Goal: Complete application form

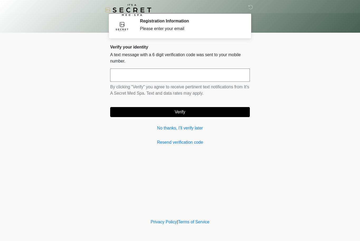
scroll to position [0, 0]
click at [192, 127] on link "No thanks, I'll verify later" at bounding box center [180, 128] width 140 height 6
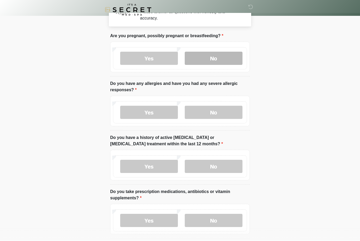
click at [230, 57] on label "No" at bounding box center [214, 58] width 58 height 13
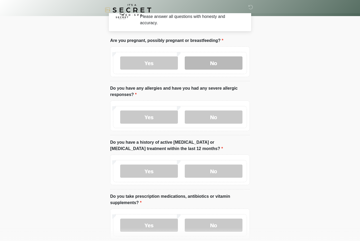
scroll to position [34, 0]
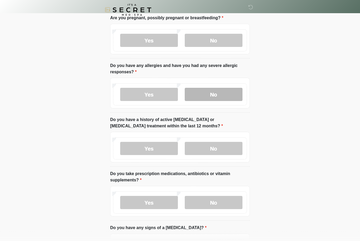
click at [231, 95] on label "No" at bounding box center [214, 94] width 58 height 13
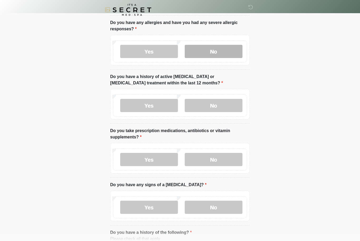
scroll to position [78, 0]
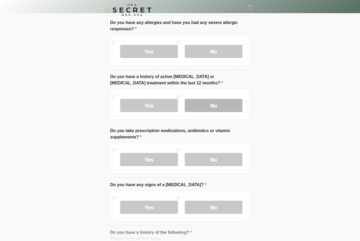
click at [237, 103] on label "No" at bounding box center [214, 105] width 58 height 13
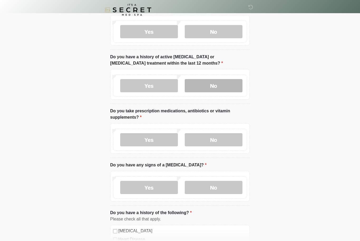
scroll to position [128, 0]
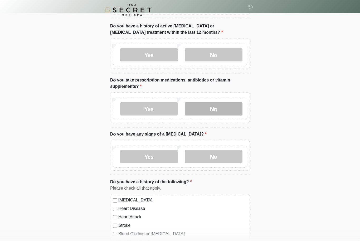
click at [230, 102] on label "No" at bounding box center [214, 108] width 58 height 13
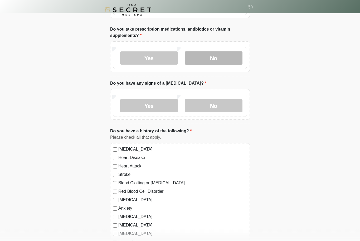
scroll to position [179, 0]
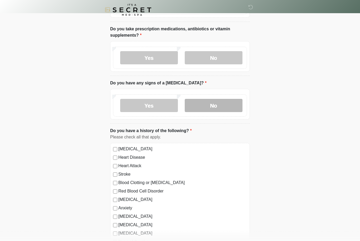
click at [237, 105] on label "No" at bounding box center [214, 105] width 58 height 13
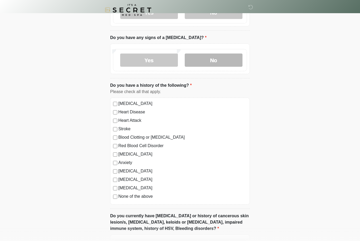
scroll to position [225, 0]
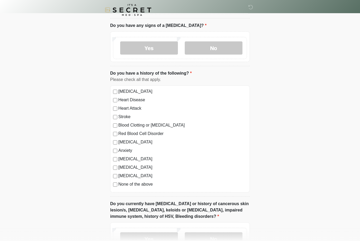
click at [148, 185] on label "None of the above" at bounding box center [182, 184] width 128 height 6
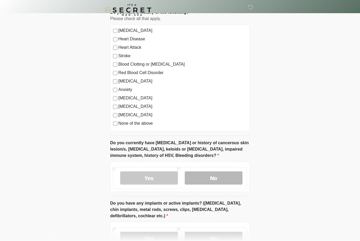
click at [231, 173] on label "No" at bounding box center [214, 177] width 58 height 13
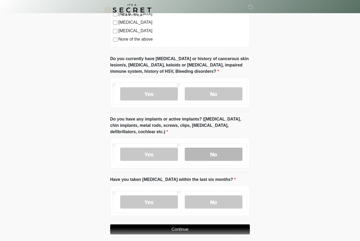
click at [221, 150] on label "No" at bounding box center [214, 153] width 58 height 13
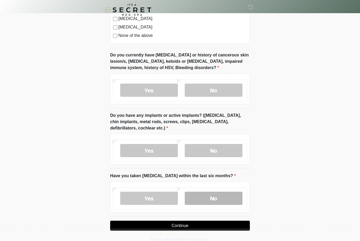
click at [232, 200] on label "No" at bounding box center [214, 198] width 58 height 13
click at [221, 225] on button "Continue" at bounding box center [180, 226] width 140 height 10
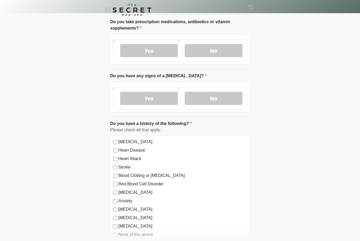
scroll to position [0, 0]
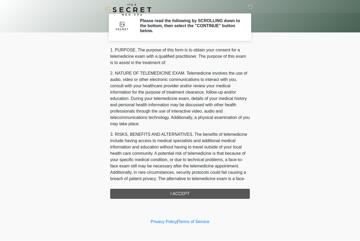
click at [230, 191] on div "1. PURPOSE. The purpose of this form is to obtain your consent for a telemedici…" at bounding box center [180, 123] width 140 height 152
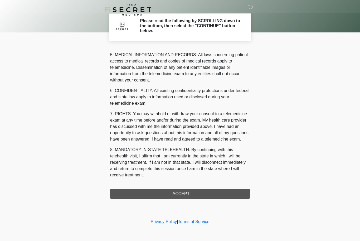
scroll to position [183, 0]
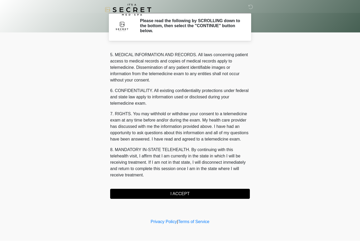
click at [226, 189] on button "I ACCEPT" at bounding box center [180, 194] width 140 height 10
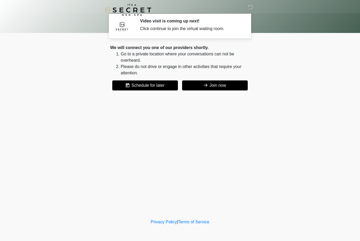
click at [237, 85] on button "Join now" at bounding box center [215, 85] width 66 height 10
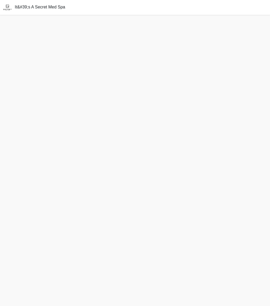
scroll to position [2, 0]
